Goal: Task Accomplishment & Management: Manage account settings

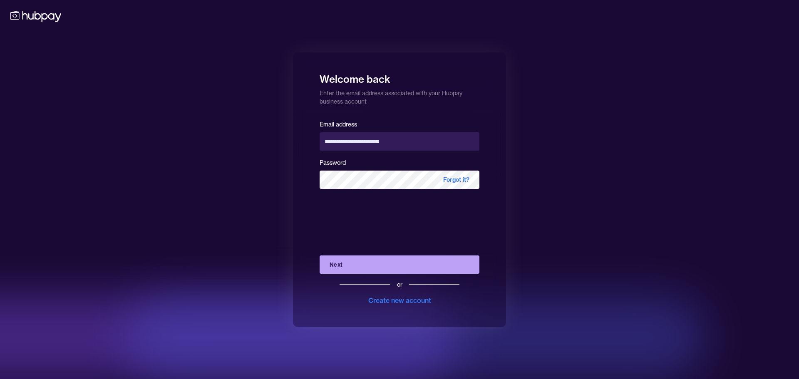
click at [54, 146] on div "**********" at bounding box center [399, 189] width 799 height 379
click at [391, 270] on button "Next" at bounding box center [400, 264] width 160 height 18
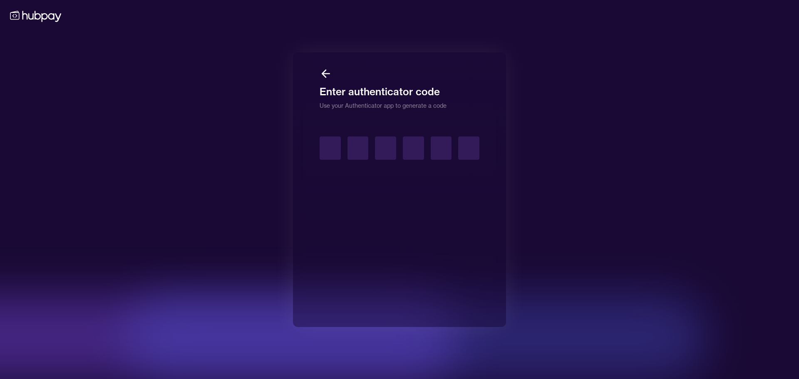
drag, startPoint x: 335, startPoint y: 228, endPoint x: 242, endPoint y: 245, distance: 94.8
click at [242, 245] on div "Enter authenticator code Use your Authenticator app to generate a code" at bounding box center [399, 189] width 799 height 379
click at [331, 161] on div at bounding box center [400, 151] width 160 height 30
click at [335, 152] on input "text" at bounding box center [330, 147] width 21 height 23
type input "*"
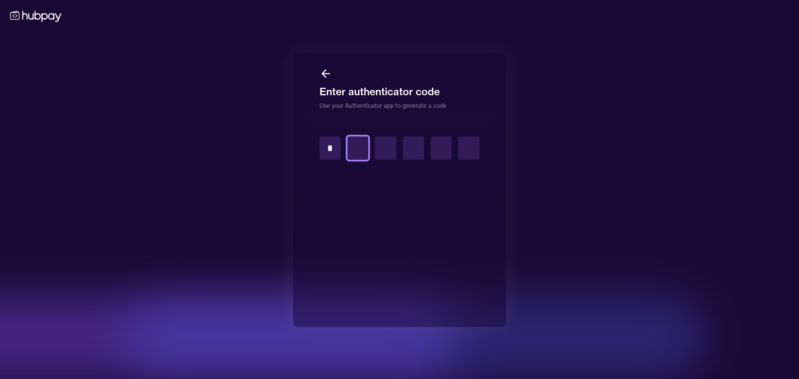
type input "*"
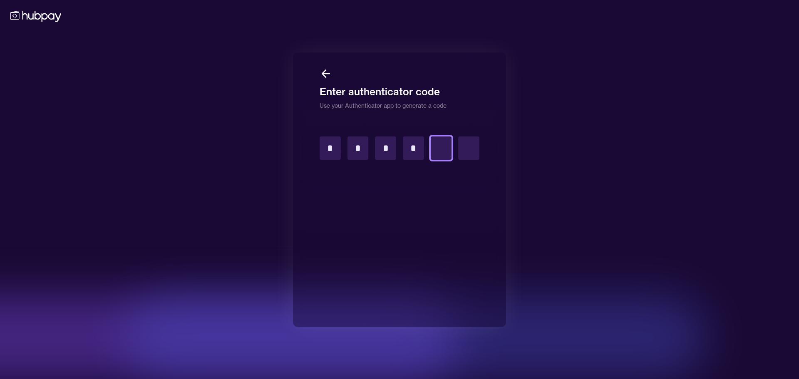
type input "*"
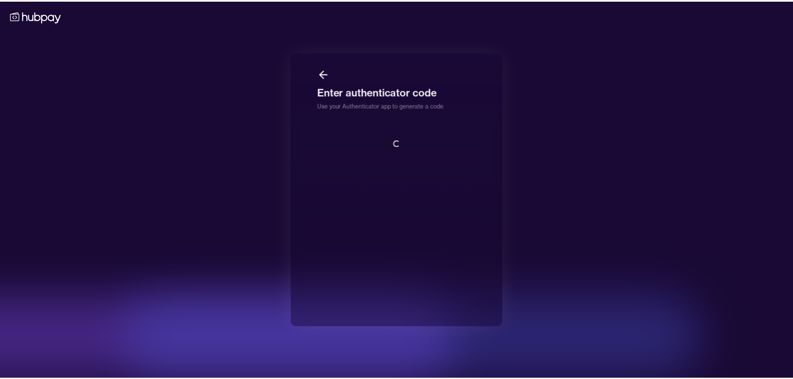
scroll to position [1, 0]
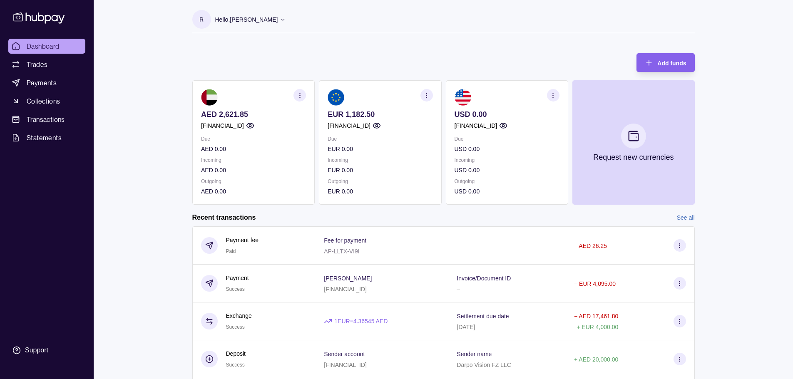
click at [289, 123] on div "[FINANCIAL_ID]" at bounding box center [253, 125] width 105 height 9
click at [339, 126] on p "[FINANCIAL_ID]" at bounding box center [348, 125] width 43 height 9
click at [335, 126] on section "EUR 1,182.50 [FINANCIAL_ID] Due EUR 0.00 Incoming EUR 0.00 Outgoing EUR 0.00" at bounding box center [380, 142] width 122 height 124
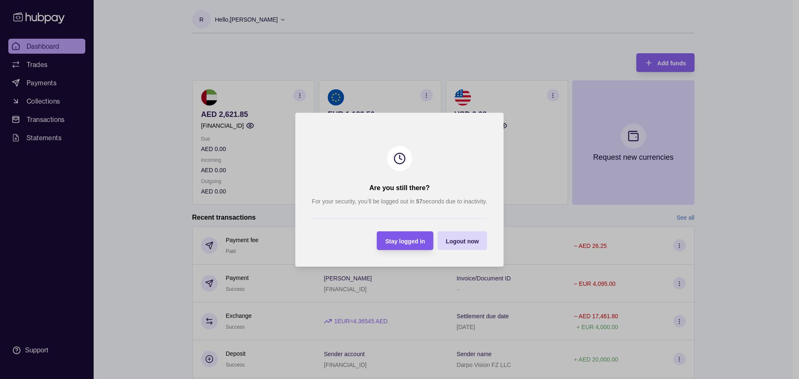
click at [395, 241] on span "Stay logged in" at bounding box center [405, 241] width 40 height 7
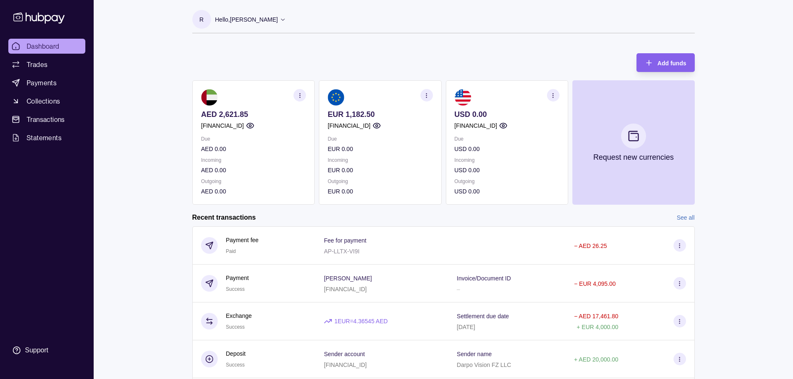
click at [164, 338] on div "Dashboard Trades Payments Collections Transactions Statements Support R Hello, …" at bounding box center [396, 221] width 793 height 443
click at [38, 47] on span "Dashboard" at bounding box center [43, 46] width 33 height 10
click at [45, 136] on span "Statements" at bounding box center [44, 138] width 35 height 10
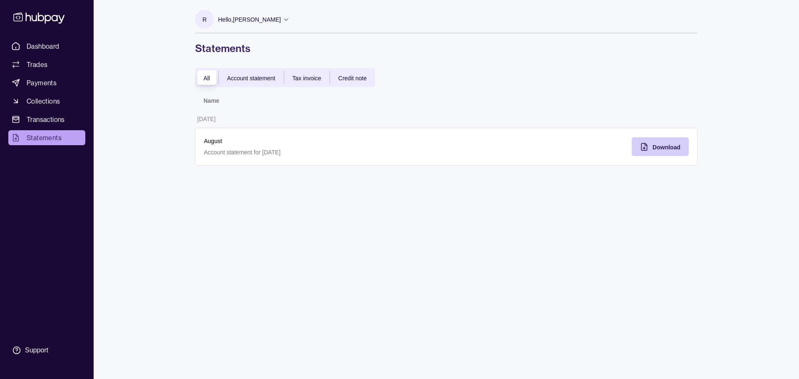
click at [662, 146] on span "Download" at bounding box center [666, 147] width 28 height 7
click at [243, 84] on div "All Account statement Tax invoice Credit note" at bounding box center [285, 77] width 180 height 19
click at [302, 76] on span "Tax invoice" at bounding box center [307, 78] width 29 height 7
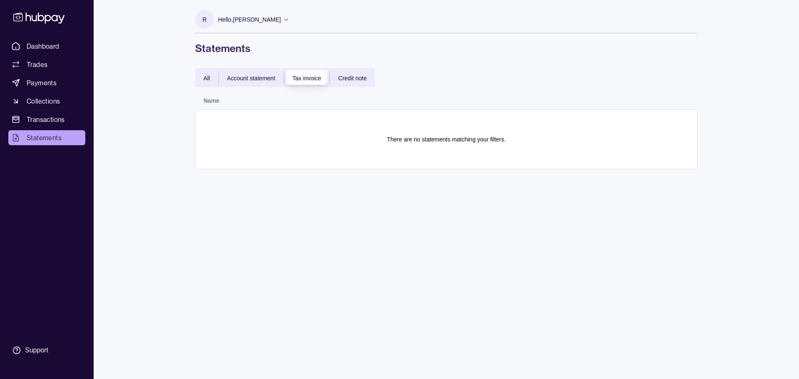
click at [417, 149] on section "There are no statements matching your filters." at bounding box center [446, 139] width 485 height 42
click at [436, 145] on section "There are no statements matching your filters." at bounding box center [446, 139] width 485 height 42
click at [357, 82] on div "Credit note" at bounding box center [352, 78] width 45 height 10
click at [253, 81] on span "Account statement" at bounding box center [251, 78] width 48 height 7
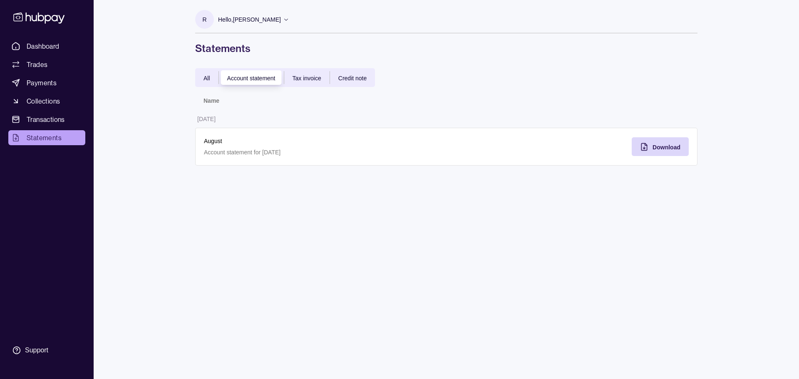
click at [305, 79] on span "Tax invoice" at bounding box center [307, 78] width 29 height 7
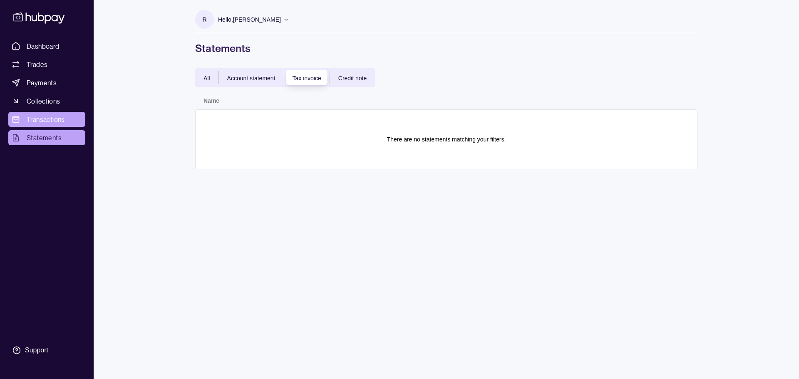
click at [49, 119] on span "Transactions" at bounding box center [46, 119] width 38 height 10
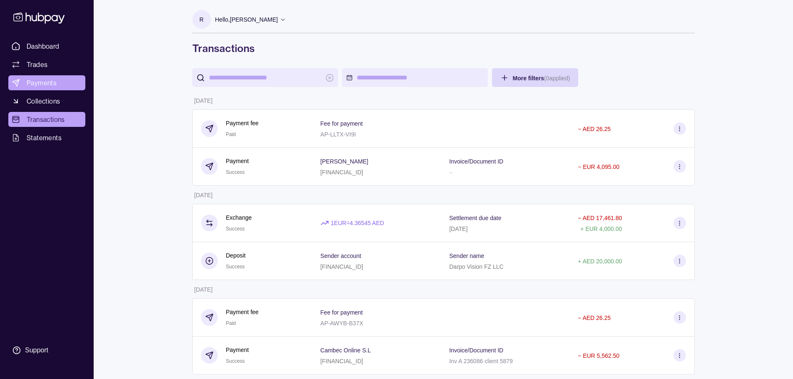
click at [51, 81] on span "Payments" at bounding box center [42, 83] width 30 height 10
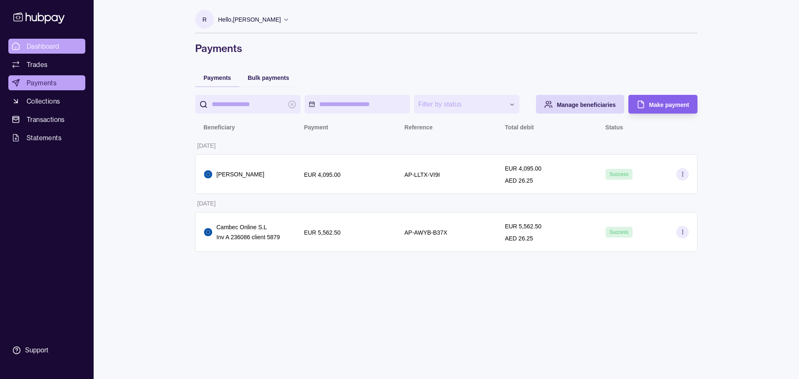
click at [45, 48] on span "Dashboard" at bounding box center [43, 46] width 33 height 10
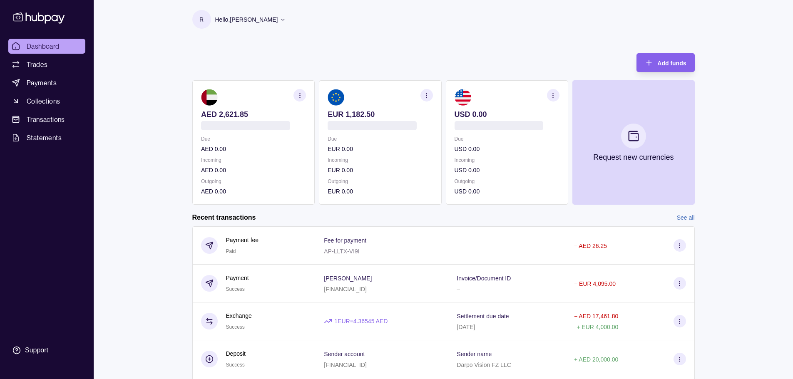
click at [280, 20] on icon at bounding box center [283, 19] width 6 height 6
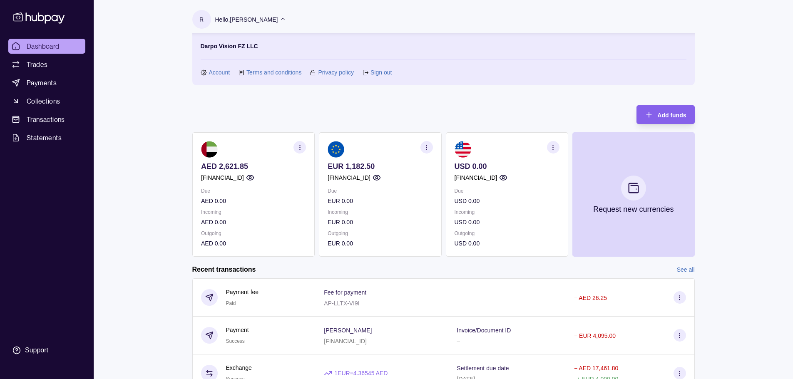
click at [215, 73] on link "Account" at bounding box center [219, 72] width 21 height 9
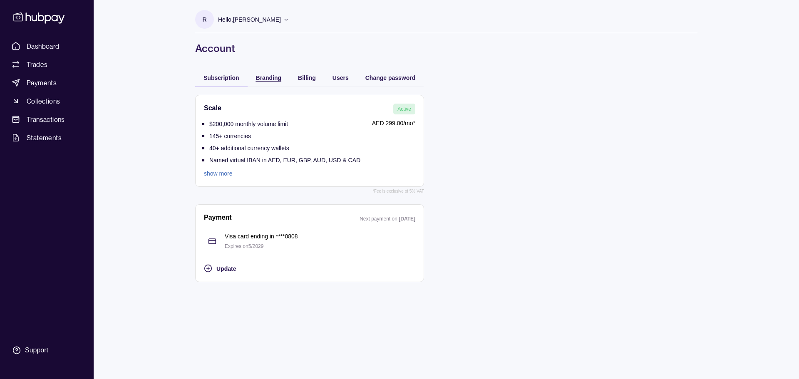
click at [262, 76] on span "Branding" at bounding box center [268, 77] width 25 height 7
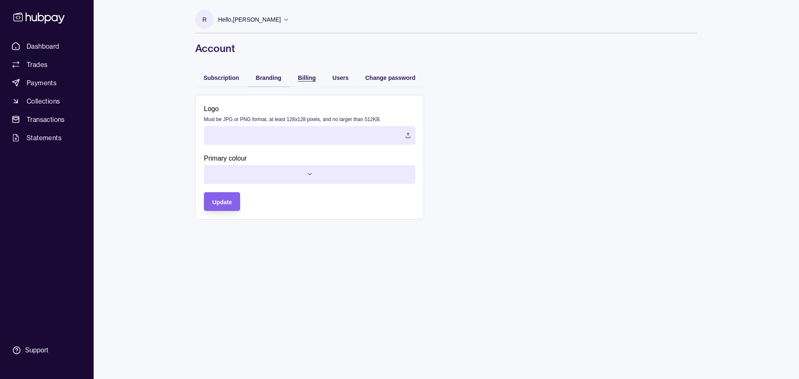
click at [307, 79] on span "Billing" at bounding box center [307, 77] width 18 height 7
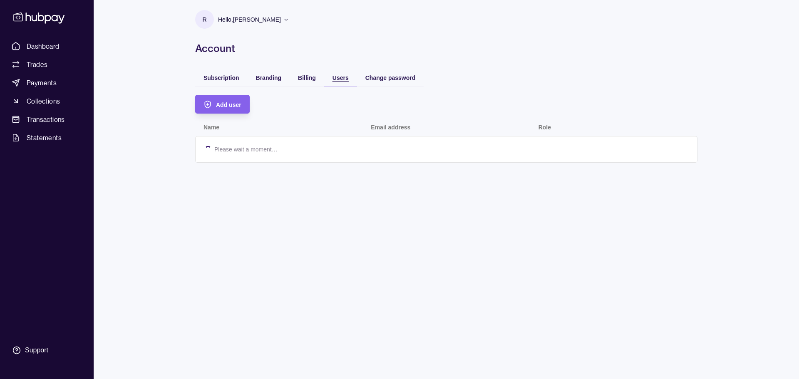
click at [343, 79] on span "Users" at bounding box center [340, 77] width 16 height 7
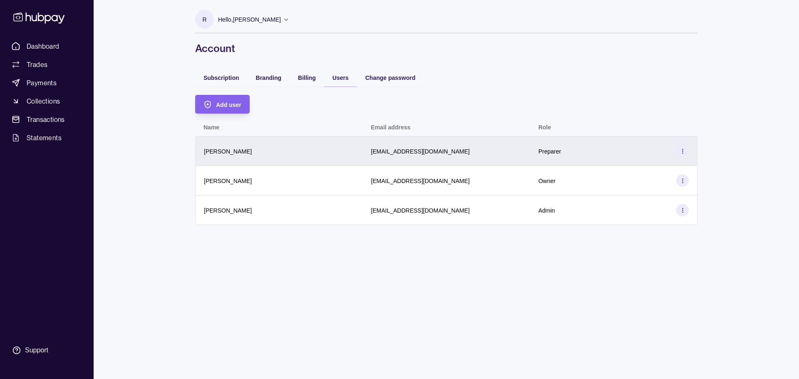
click at [683, 150] on icon at bounding box center [682, 151] width 6 height 6
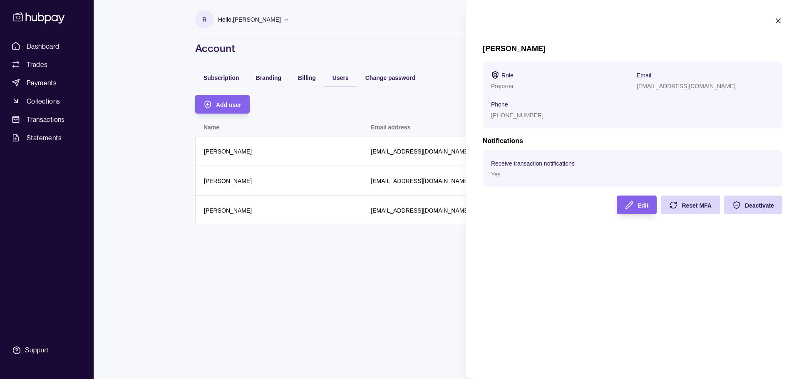
click at [495, 87] on p "Preparer" at bounding box center [502, 86] width 22 height 7
click at [627, 207] on icon "button" at bounding box center [629, 205] width 8 height 8
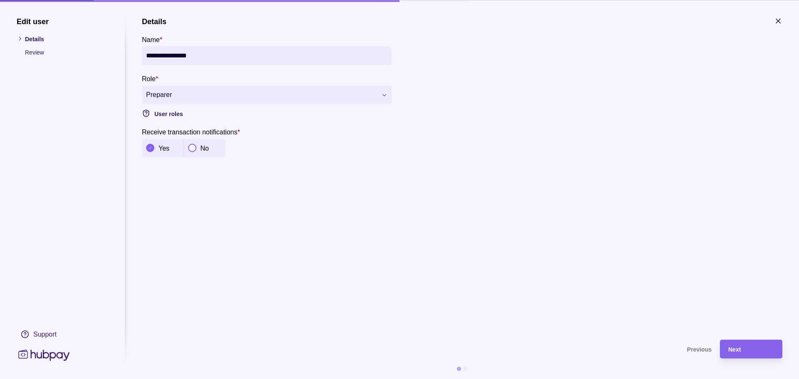
click at [270, 379] on div "**********" at bounding box center [399, 379] width 799 height 0
click at [746, 350] on div "Next" at bounding box center [751, 349] width 46 height 10
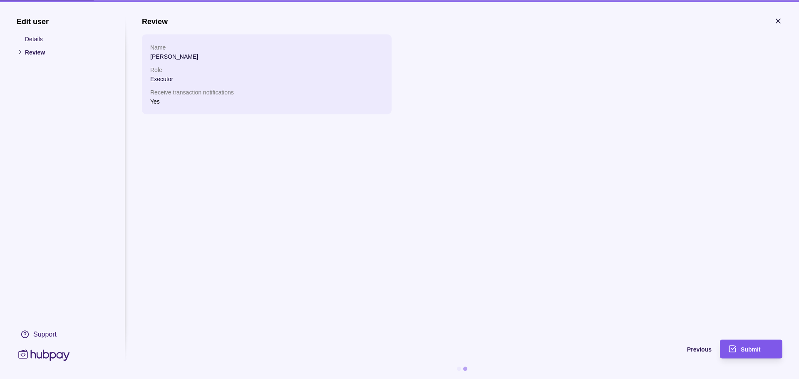
click at [754, 352] on span "Submit" at bounding box center [751, 349] width 20 height 7
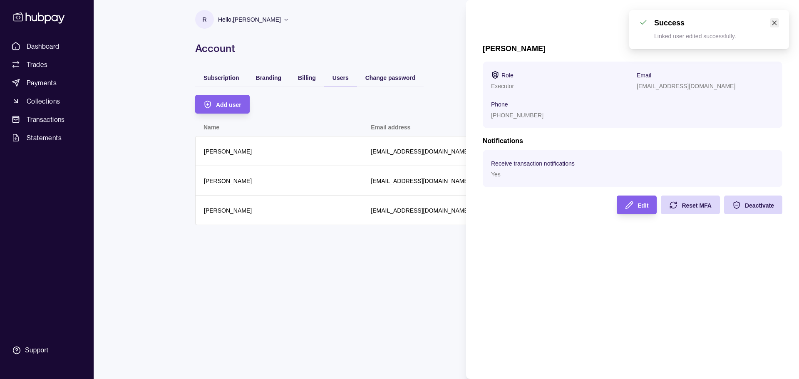
click at [774, 22] on icon "close" at bounding box center [774, 23] width 6 height 6
click at [778, 19] on icon "button" at bounding box center [778, 21] width 8 height 8
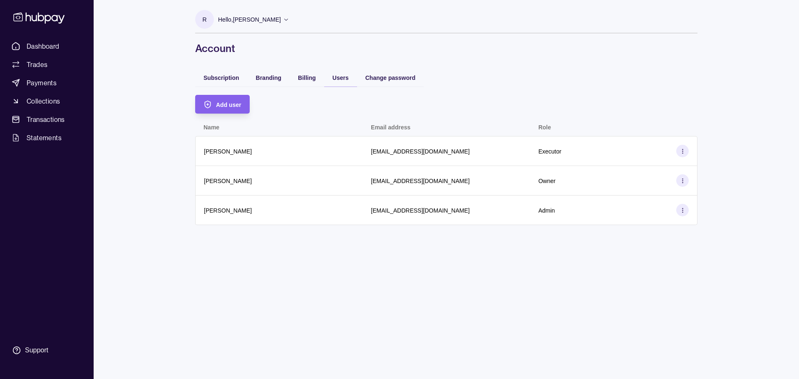
click at [362, 285] on div "R Hello, [PERSON_NAME] Darpo Vision FZ LLC Account Terms and conditions Privacy…" at bounding box center [447, 189] width 536 height 379
click at [47, 49] on span "Dashboard" at bounding box center [43, 46] width 33 height 10
